Goal: Find specific page/section: Find specific page/section

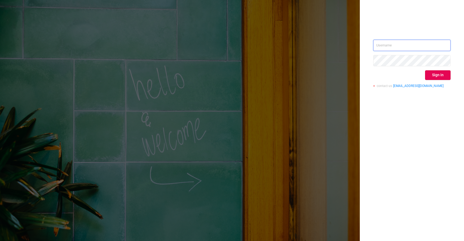
type input "[EMAIL_ADDRESS][DOMAIN_NAME]"
click at [437, 81] on div "[EMAIL_ADDRESS][DOMAIN_NAME] Sign in contact us [EMAIL_ADDRESS][DOMAIN_NAME]" at bounding box center [411, 66] width 77 height 52
click at [437, 76] on button "Sign in" at bounding box center [438, 75] width 26 height 10
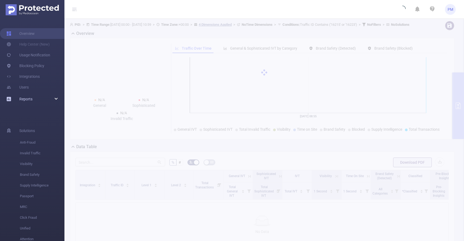
click at [29, 99] on span "Reports" at bounding box center [25, 99] width 13 height 4
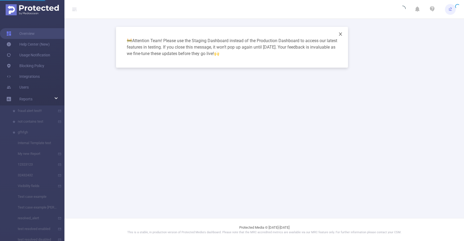
click at [342, 34] on icon "icon: close" at bounding box center [340, 34] width 4 height 4
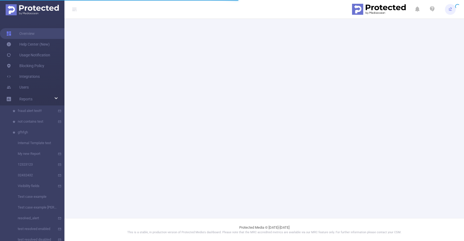
click at [255, 94] on main at bounding box center [263, 109] width 399 height 218
